Goal: Information Seeking & Learning: Find specific fact

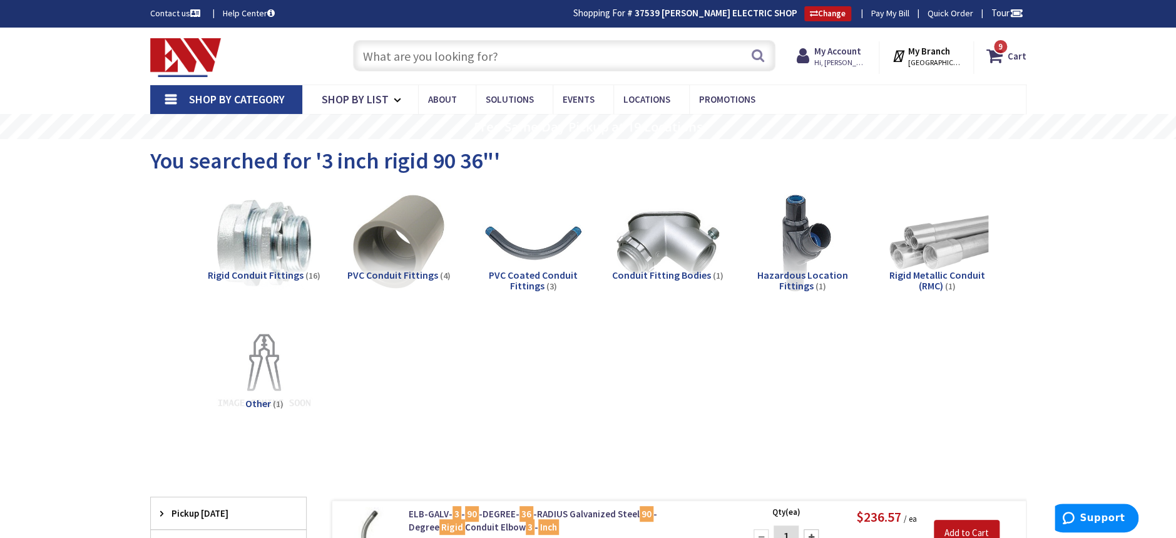
click at [517, 74] on div "Search" at bounding box center [561, 55] width 429 height 40
click at [517, 59] on input "text" at bounding box center [564, 55] width 423 height 31
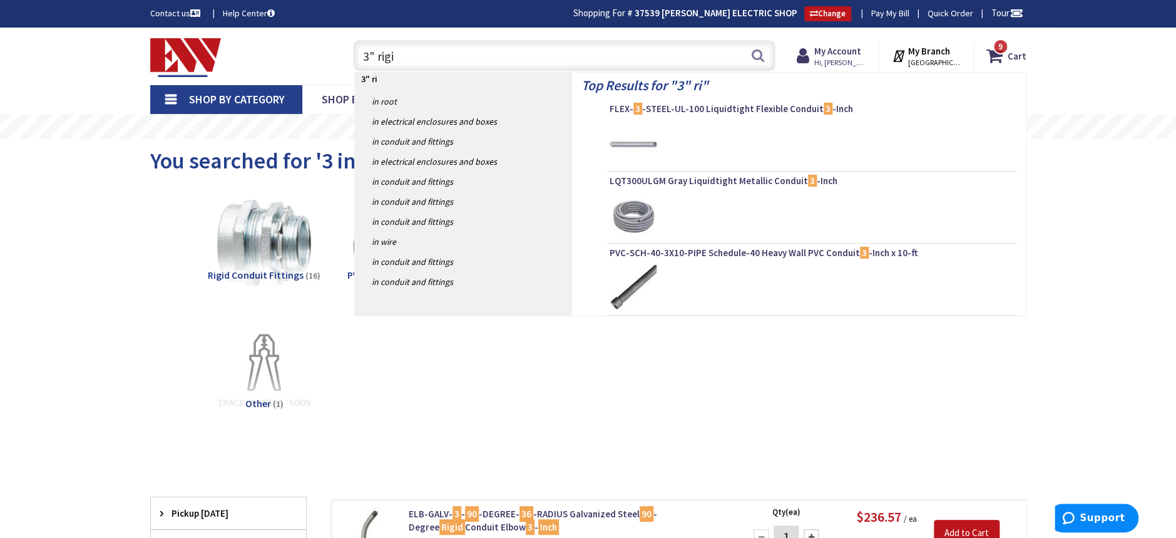
type input "3" rigid"
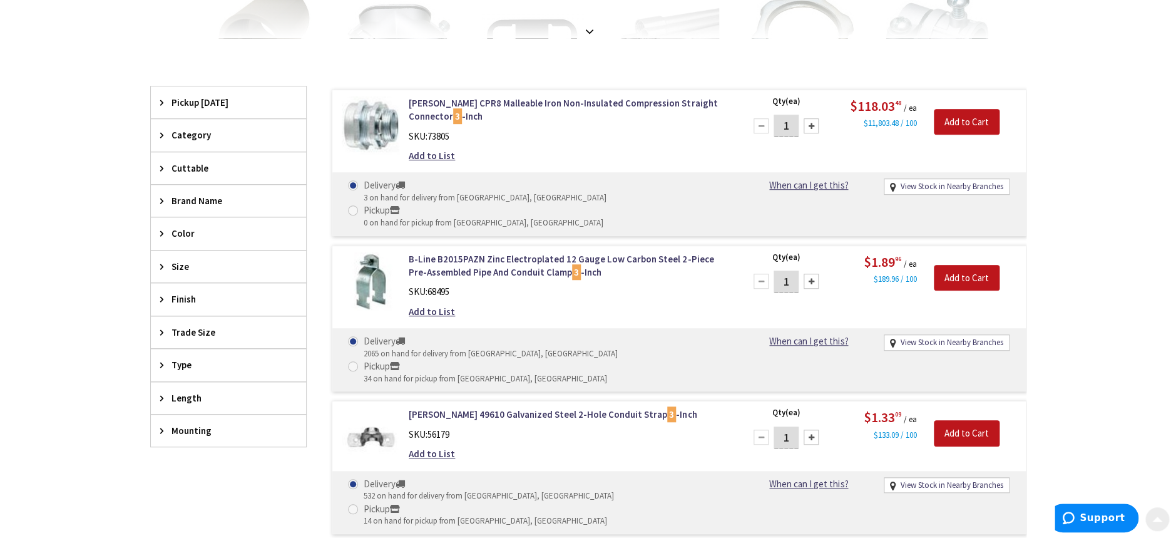
type input "[GEOGRAPHIC_DATA], [GEOGRAPHIC_DATA]"
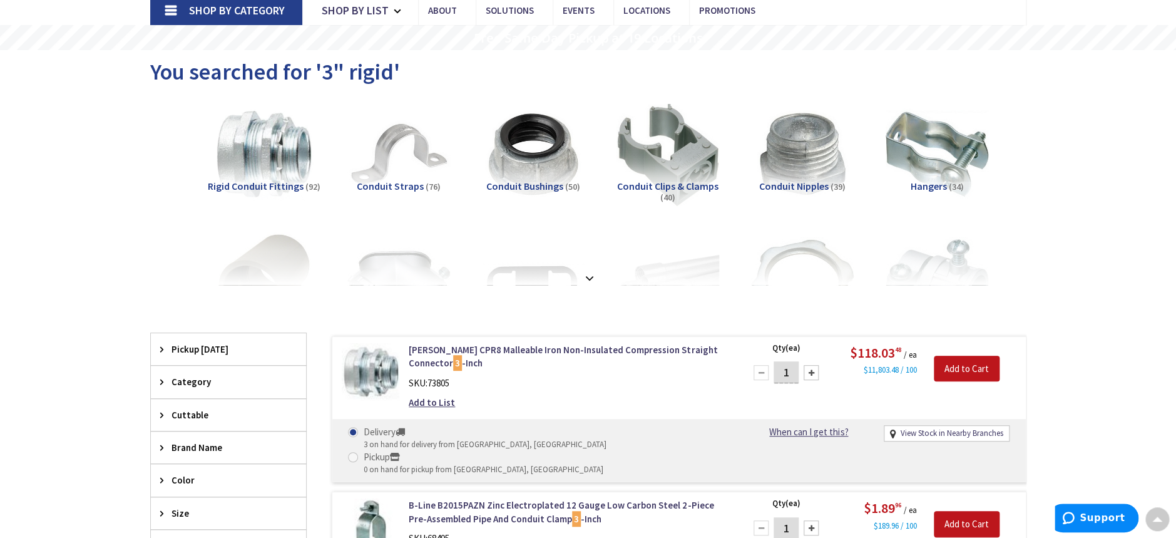
scroll to position [85, 0]
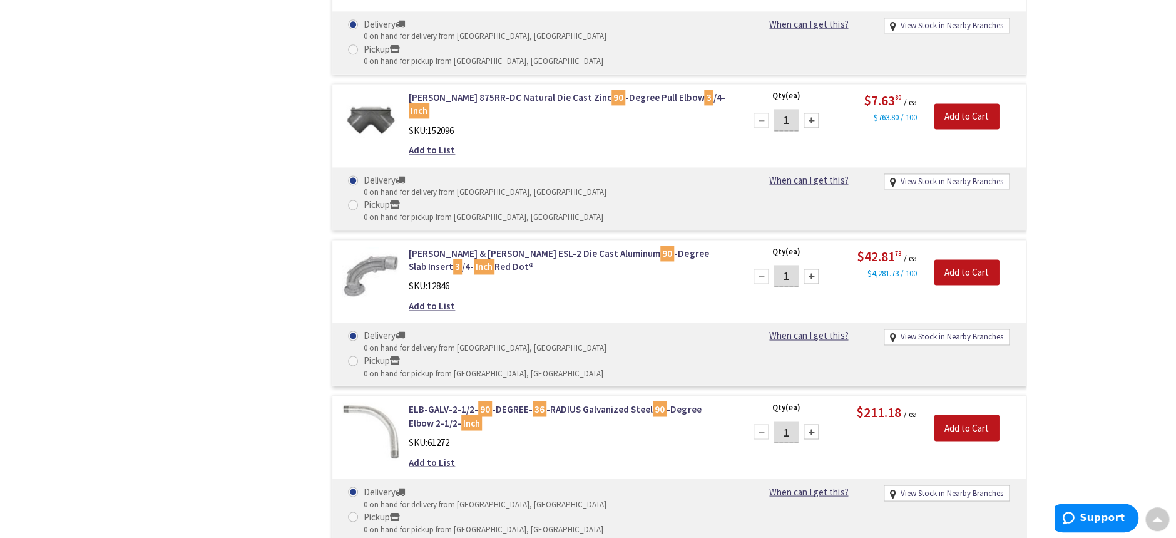
scroll to position [3326, 0]
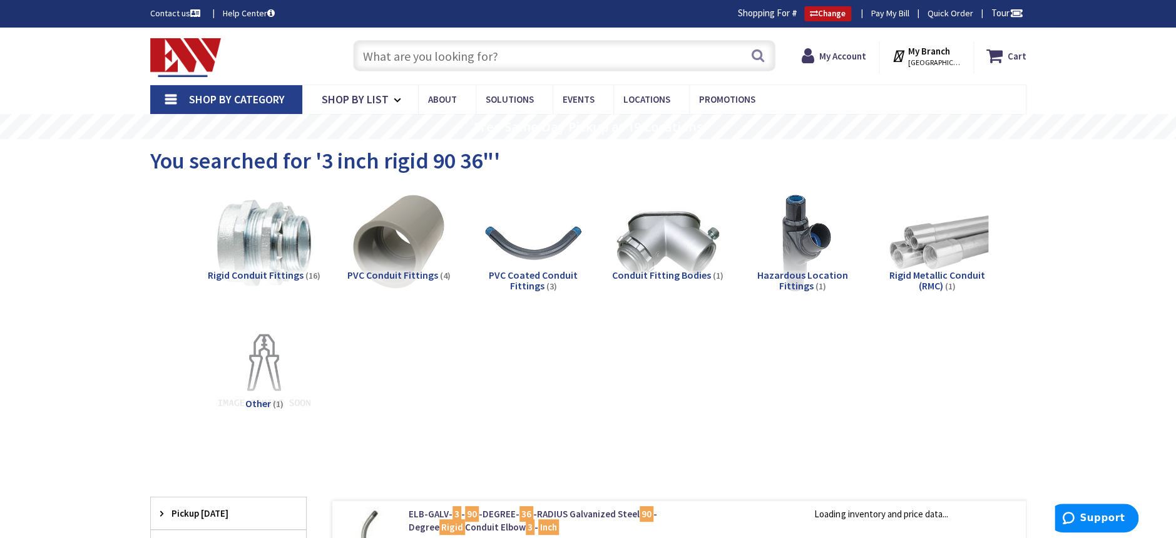
click at [513, 68] on input "text" at bounding box center [564, 55] width 423 height 31
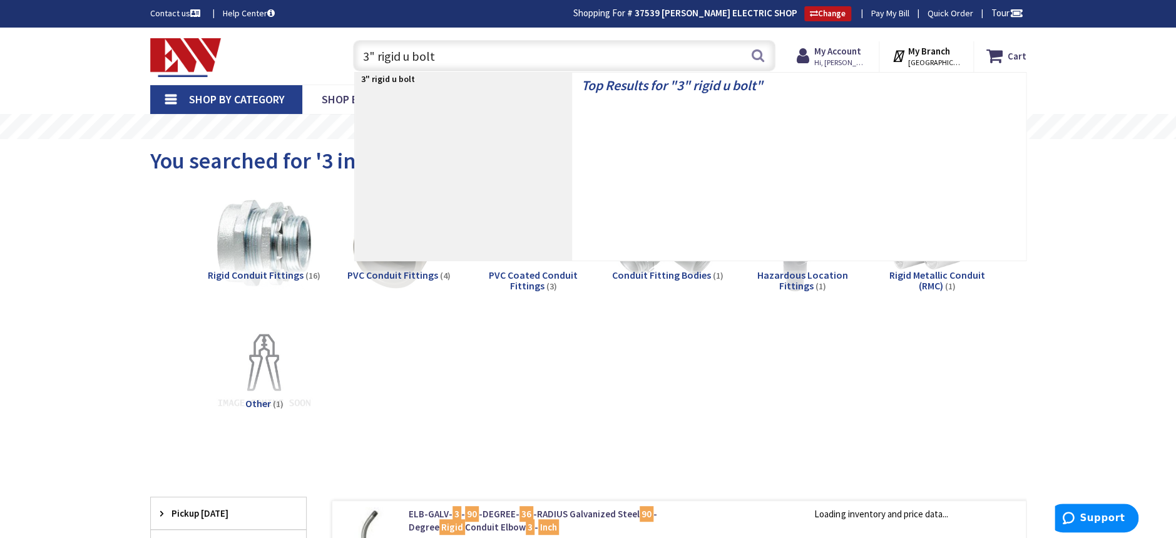
type input "3" rigid u bolts"
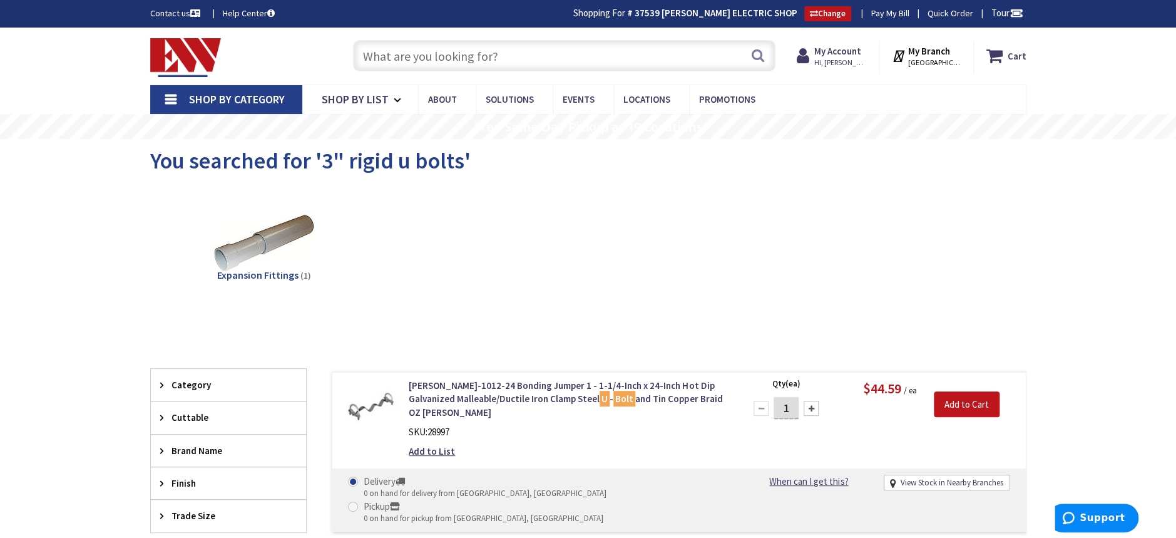
click at [518, 59] on input "text" at bounding box center [564, 55] width 423 height 31
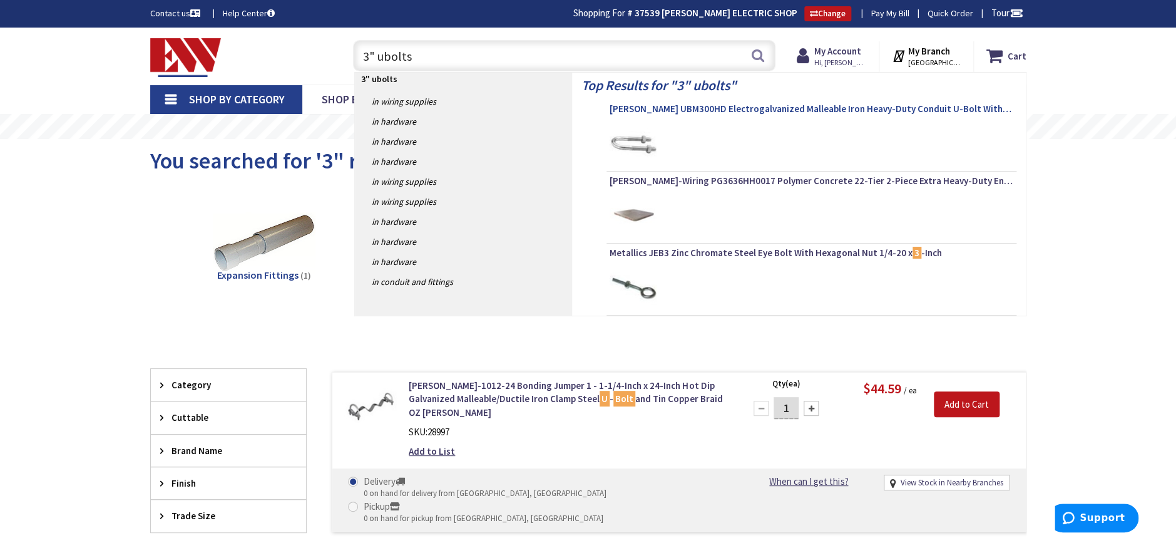
type input "3" ubolts"
click at [734, 104] on span "[PERSON_NAME] UBM300HD Electrogalvanized Malleable Iron Heavy-Duty Conduit U-Bo…" at bounding box center [812, 109] width 404 height 13
